Goal: Information Seeking & Learning: Learn about a topic

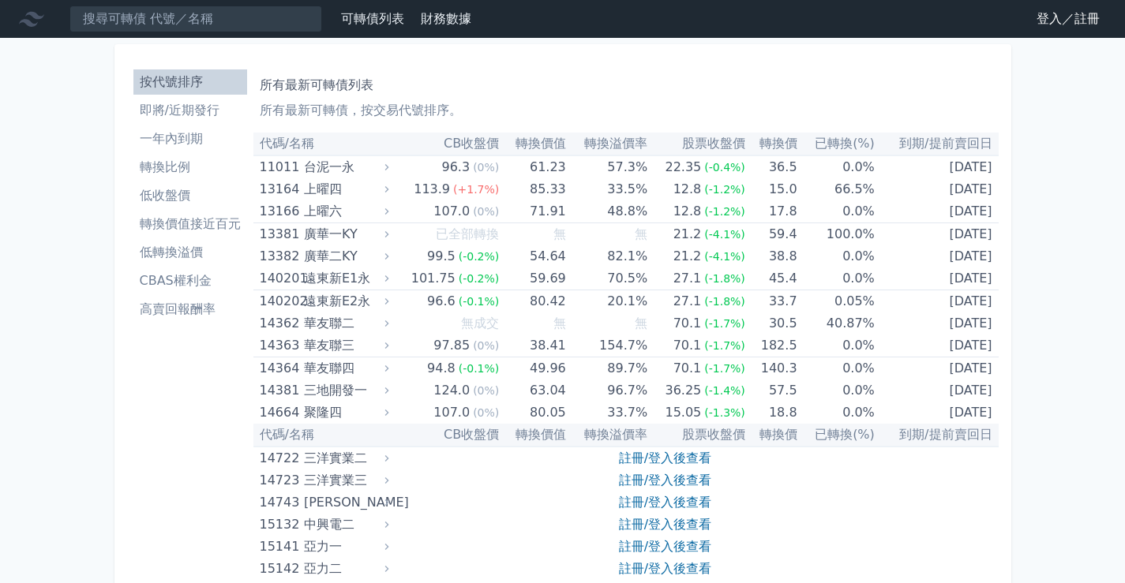
click at [1033, 34] on nav "可轉債列表 財務數據 可轉債列表 財務數據 登入／註冊 登入／註冊" at bounding box center [562, 19] width 1125 height 38
click at [1042, 28] on link "登入／註冊" at bounding box center [1068, 18] width 88 height 25
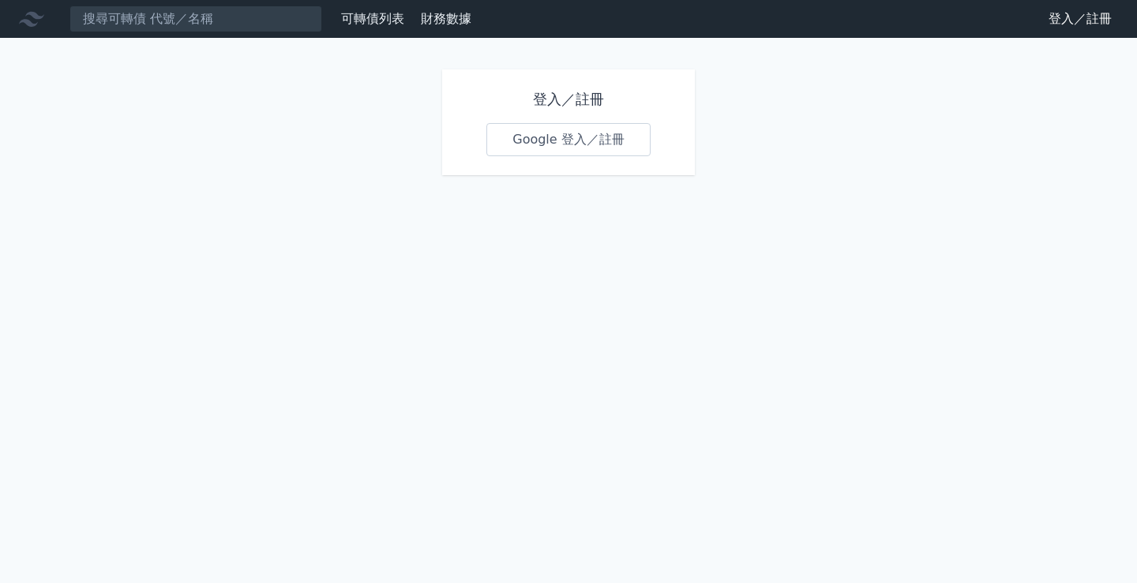
click at [556, 135] on link "Google 登入／註冊" at bounding box center [568, 139] width 164 height 33
click at [629, 151] on link "Google 登入／註冊" at bounding box center [568, 139] width 164 height 33
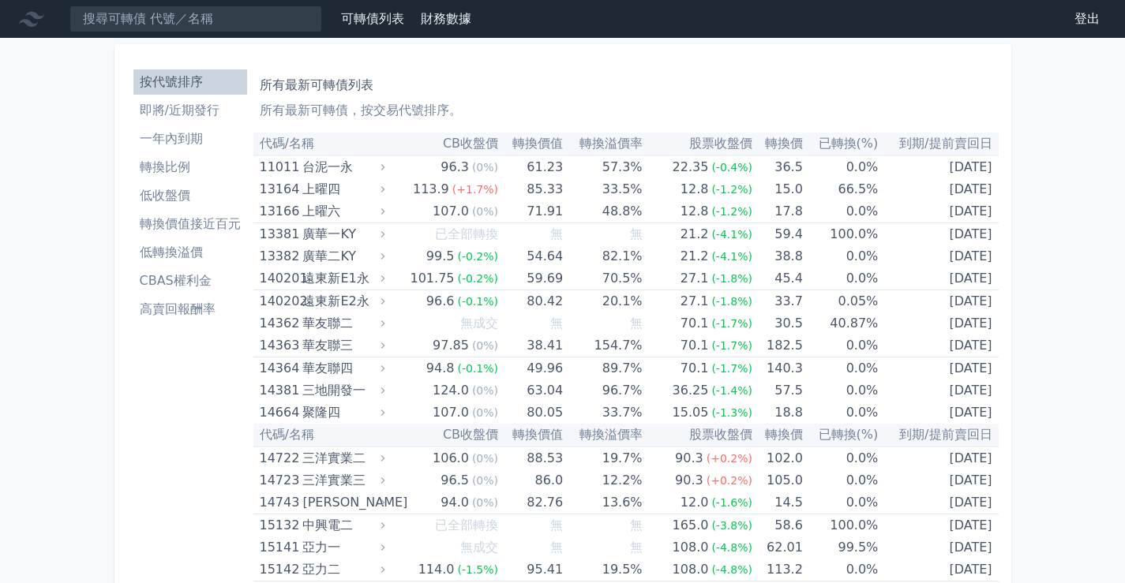
click at [193, 264] on link "低轉換溢價" at bounding box center [190, 252] width 114 height 25
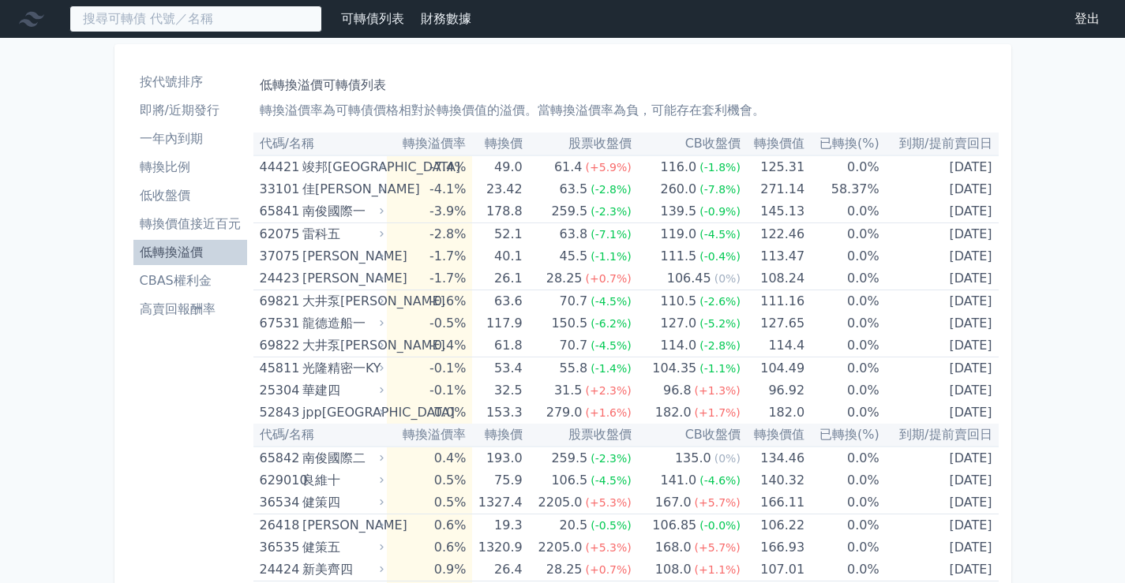
click at [223, 22] on input at bounding box center [195, 19] width 253 height 27
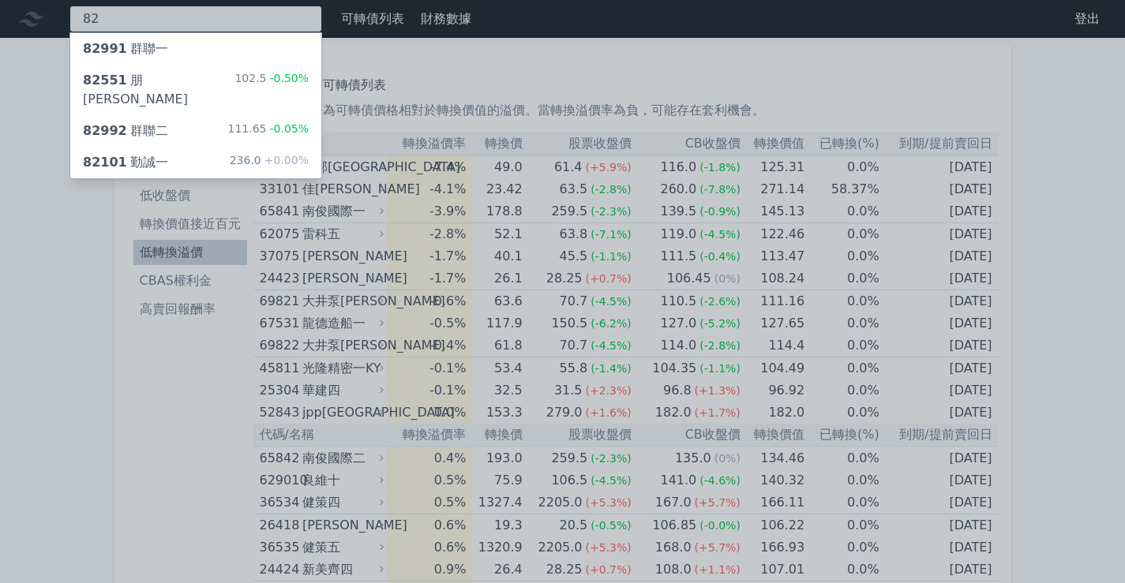
type input "82"
click at [160, 91] on div "82551 朋程一 102.5 -0.50%" at bounding box center [195, 90] width 251 height 51
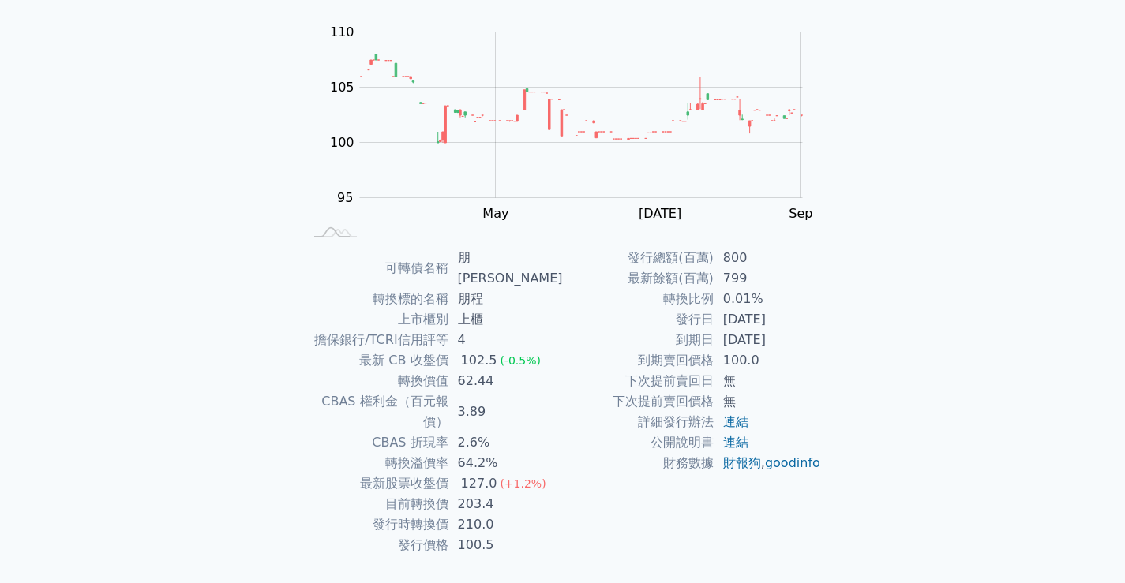
scroll to position [148, 0]
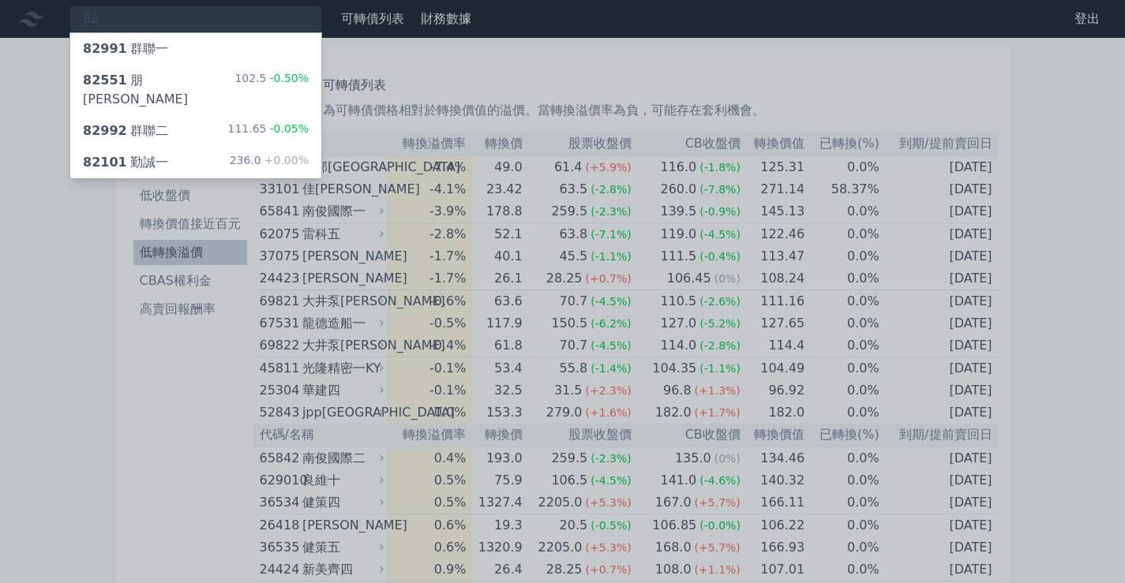
click at [8, 202] on div at bounding box center [562, 291] width 1125 height 583
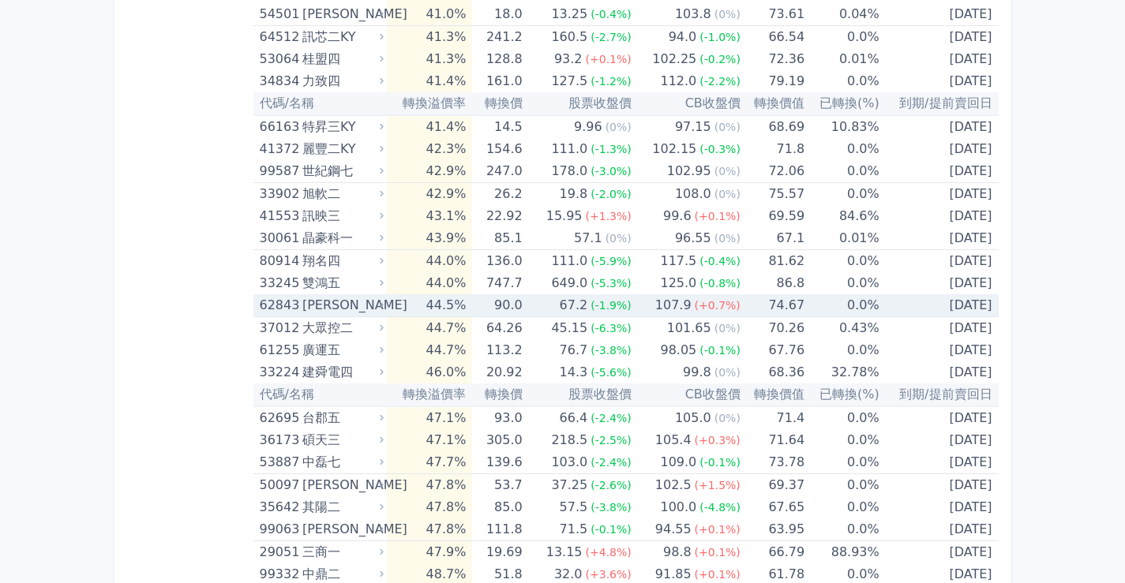
scroll to position [5848, 0]
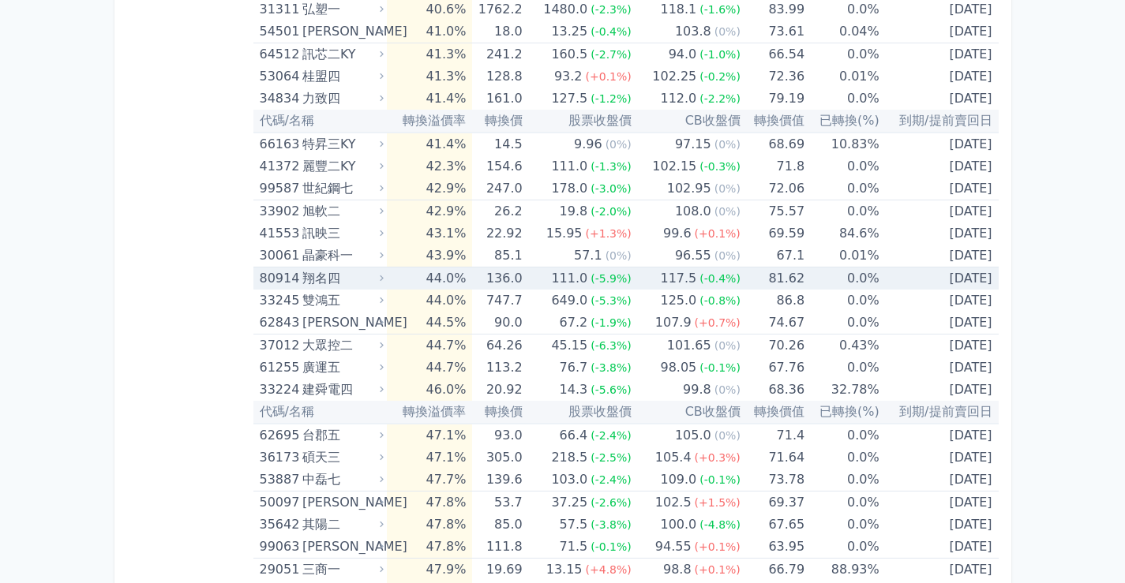
click at [577, 274] on div "111.0" at bounding box center [569, 279] width 43 height 22
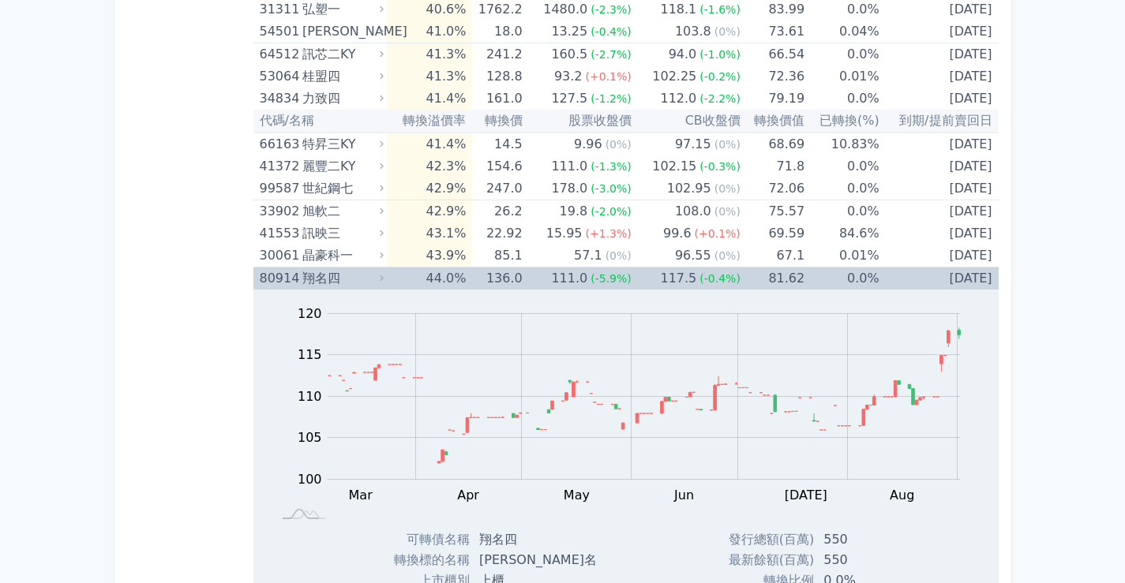
click at [577, 274] on div "111.0" at bounding box center [569, 279] width 43 height 22
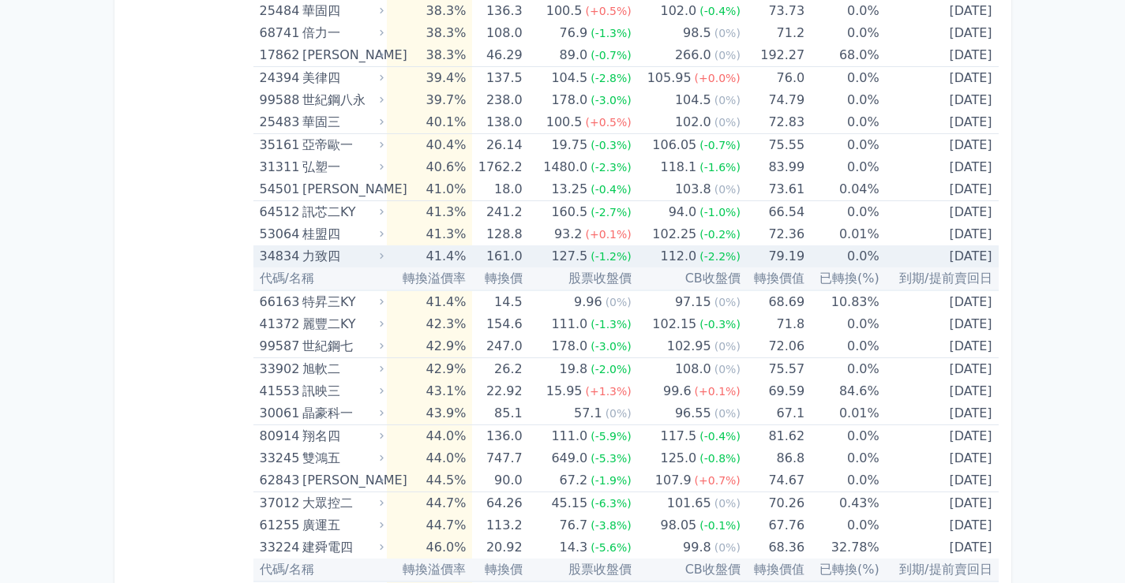
scroll to position [5612, 0]
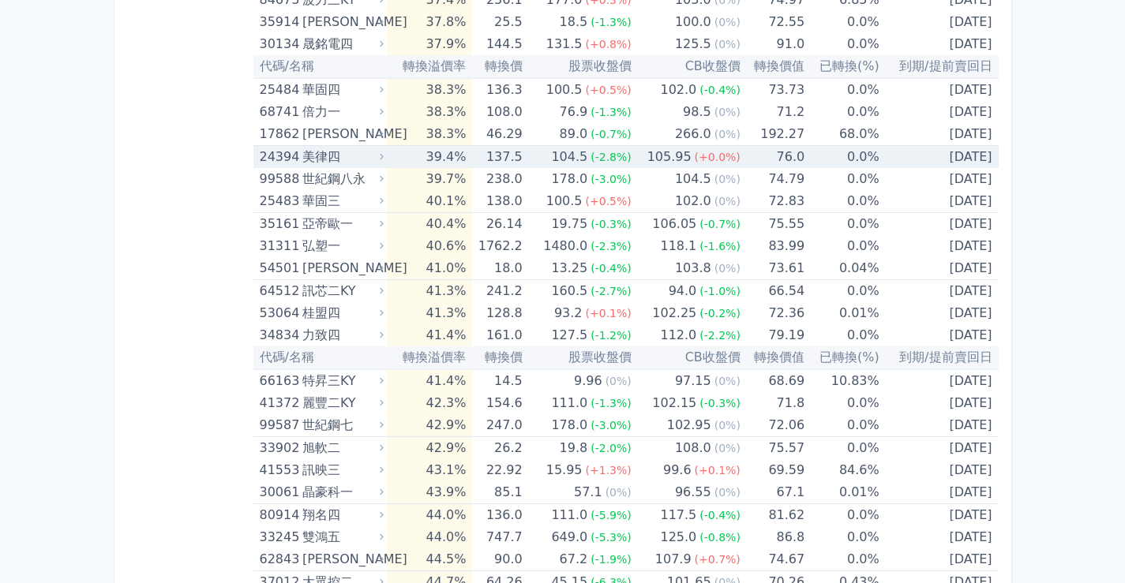
click at [370, 162] on div "美律四" at bounding box center [341, 157] width 78 height 22
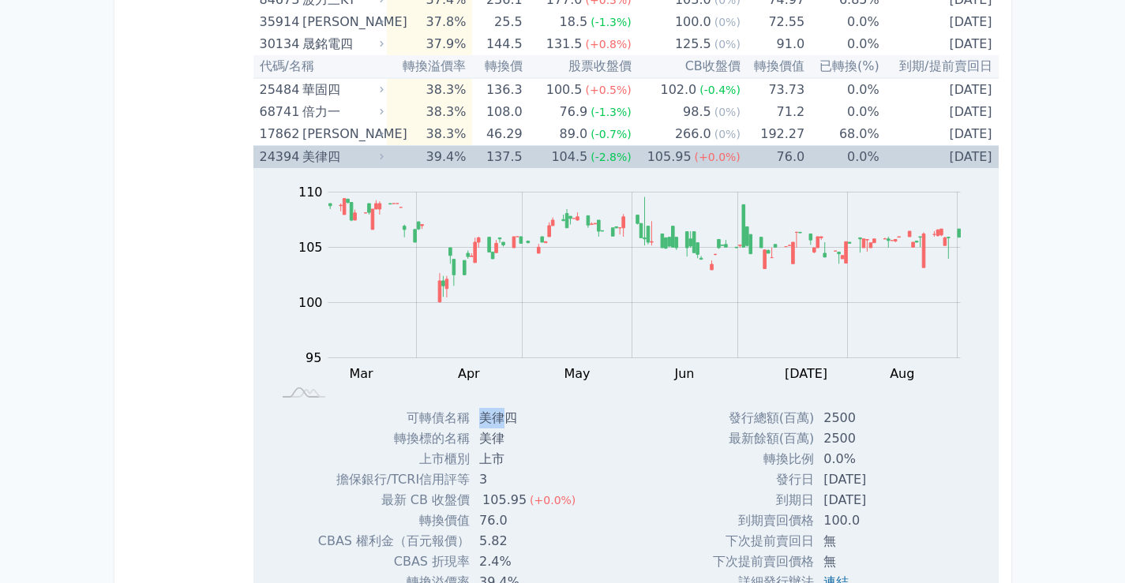
drag, startPoint x: 501, startPoint y: 422, endPoint x: 478, endPoint y: 420, distance: 23.8
click at [478, 420] on td "美律四" at bounding box center [529, 418] width 118 height 21
click at [493, 159] on td "137.5" at bounding box center [497, 157] width 50 height 23
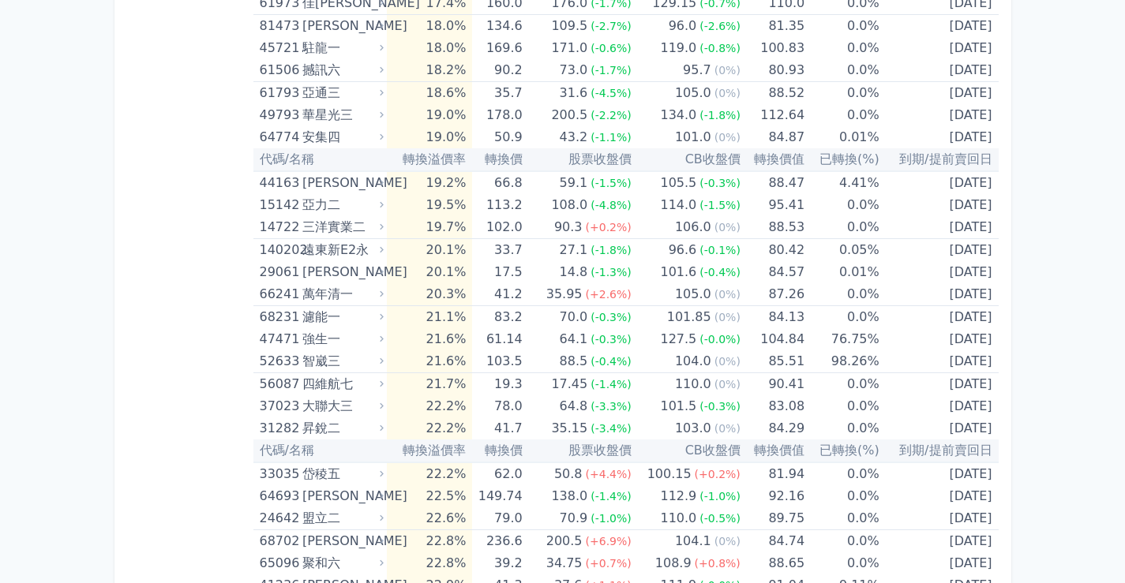
scroll to position [3480, 0]
